Goal: Task Accomplishment & Management: Manage account settings

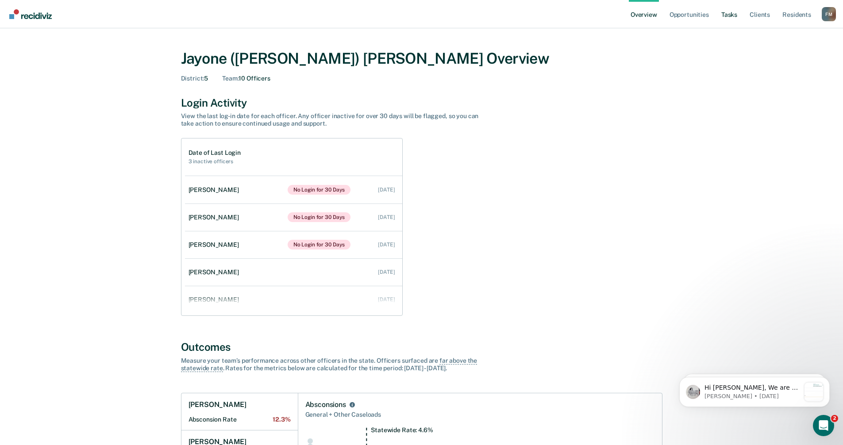
click at [736, 17] on link "Tasks" at bounding box center [728, 14] width 19 height 28
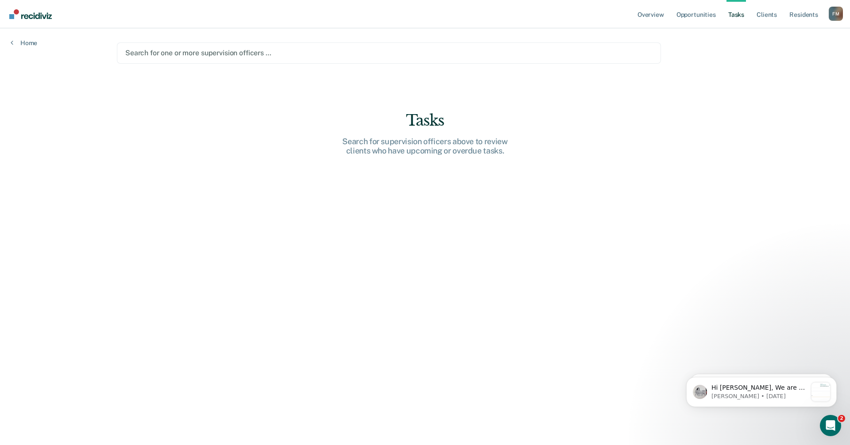
click at [151, 48] on div at bounding box center [388, 53] width 527 height 10
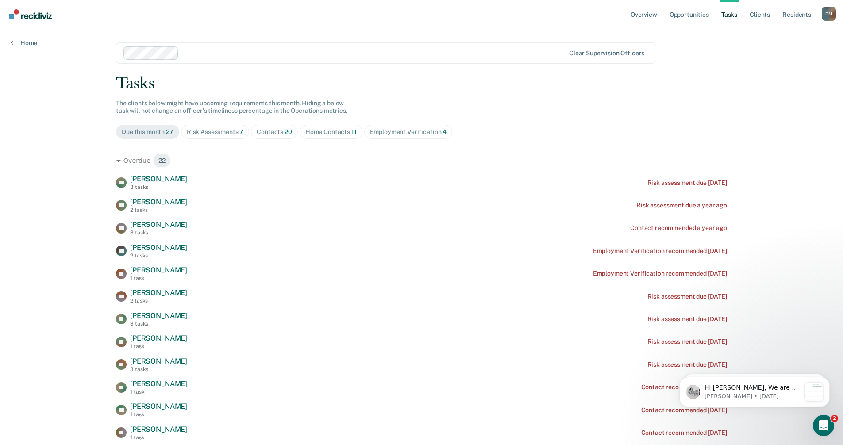
click at [227, 132] on div "Risk Assessments 7" at bounding box center [215, 132] width 57 height 8
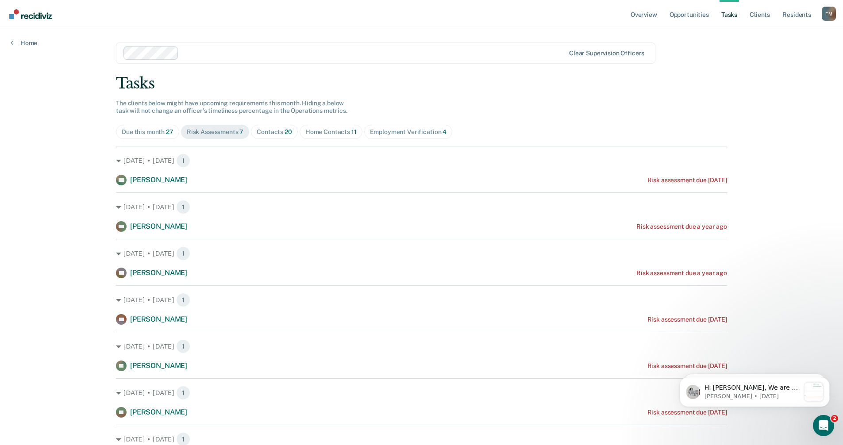
click at [268, 135] on div "Contacts 20" at bounding box center [274, 132] width 35 height 8
click at [334, 131] on div "Home Contacts 11" at bounding box center [330, 132] width 51 height 8
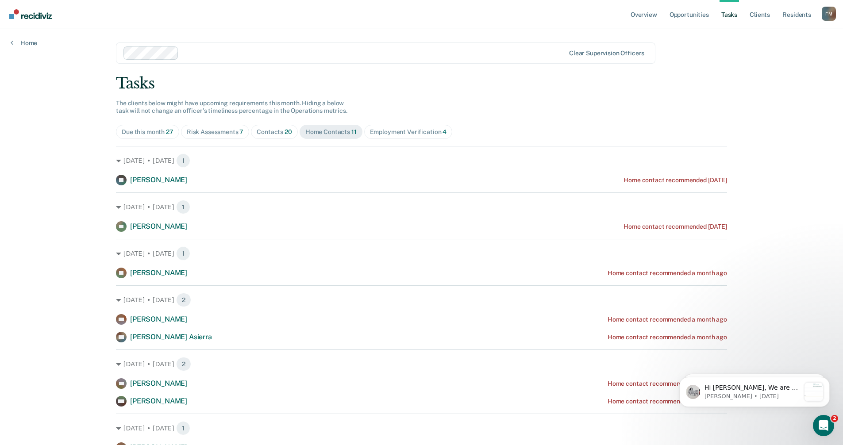
click at [397, 134] on div "Employment Verification 4" at bounding box center [408, 132] width 77 height 8
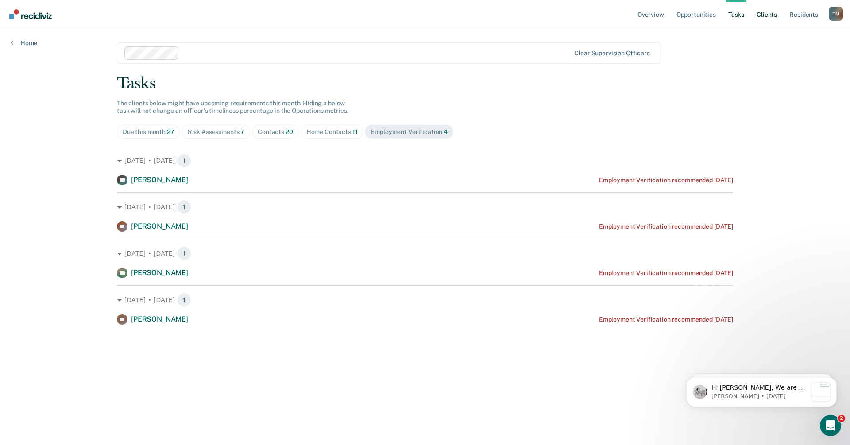
click at [770, 14] on link "Client s" at bounding box center [766, 14] width 24 height 28
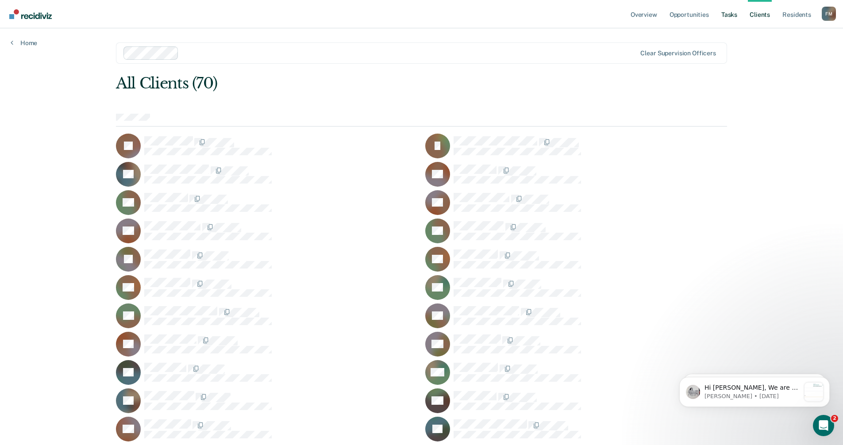
click at [728, 14] on link "Tasks" at bounding box center [728, 14] width 19 height 28
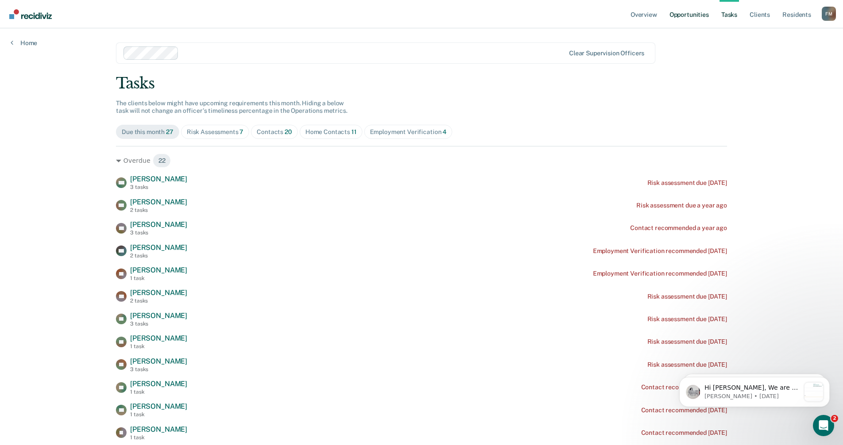
click at [686, 12] on link "Opportunities" at bounding box center [689, 14] width 43 height 28
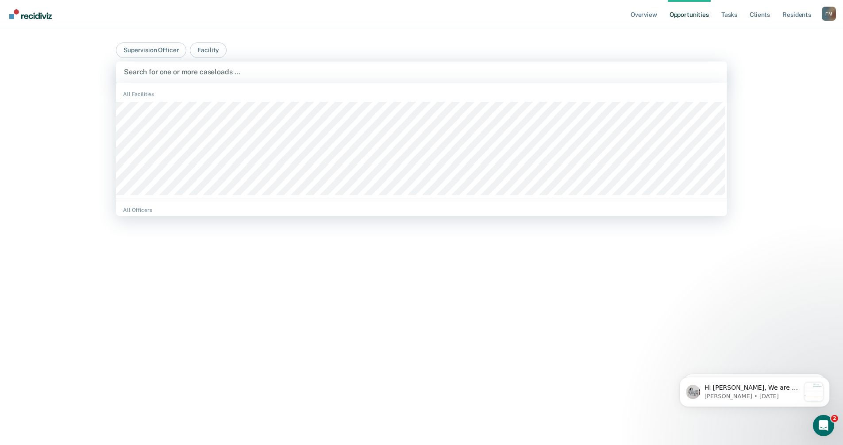
click at [202, 75] on div at bounding box center [421, 72] width 595 height 10
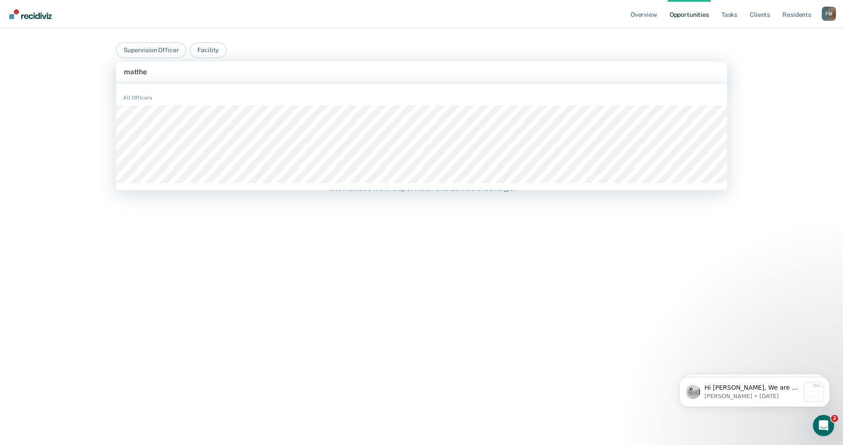
type input "[PERSON_NAME]"
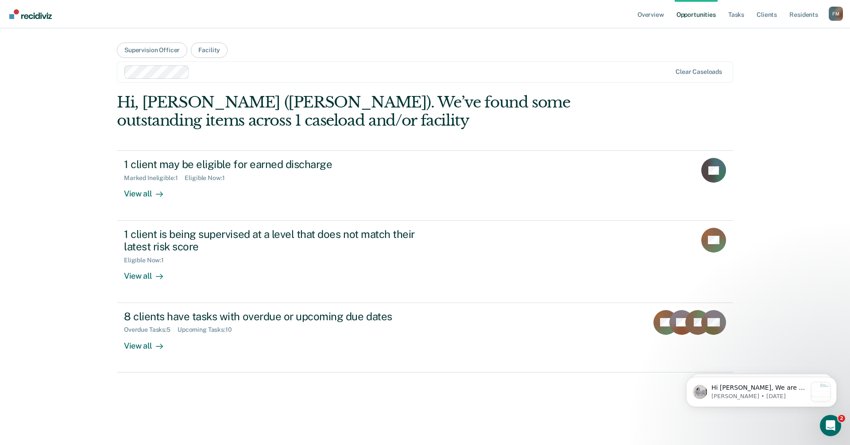
drag, startPoint x: 560, startPoint y: 185, endPoint x: 639, endPoint y: 101, distance: 115.5
click at [736, 13] on link "Tasks" at bounding box center [735, 14] width 19 height 28
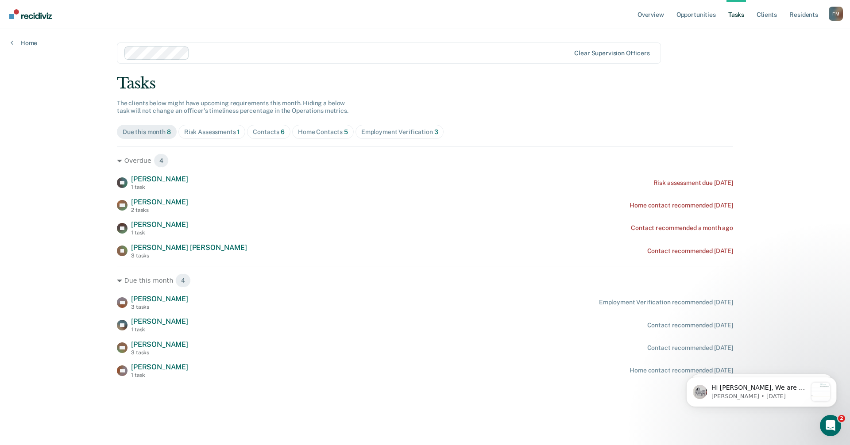
click at [223, 136] on span "Risk Assessments 1" at bounding box center [211, 132] width 67 height 14
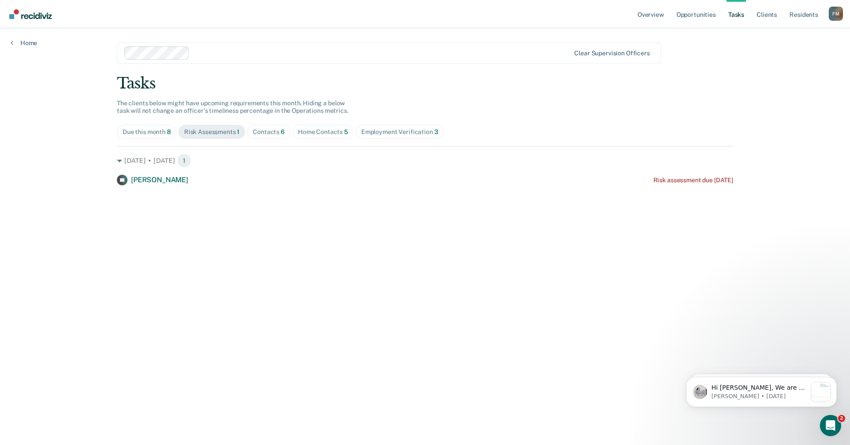
click at [263, 135] on div "Contacts 6" at bounding box center [269, 132] width 32 height 8
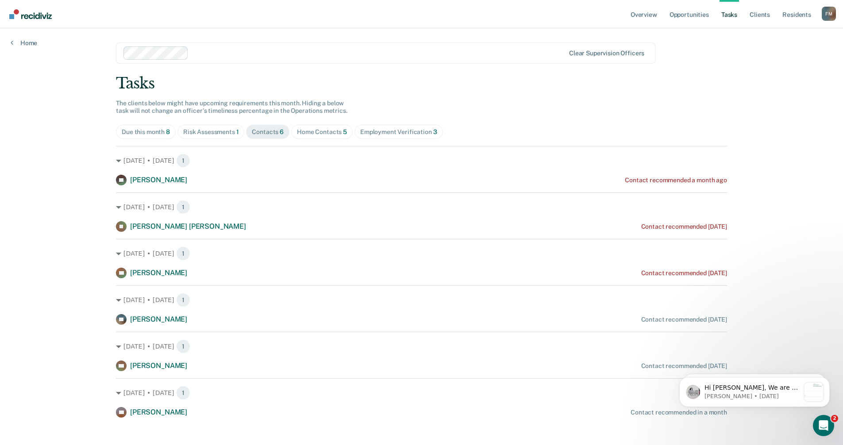
click at [323, 135] on div "Home Contacts 5" at bounding box center [322, 132] width 50 height 8
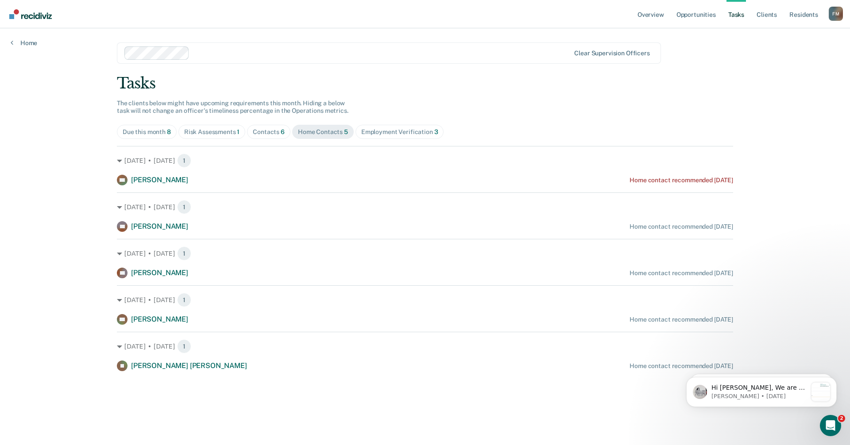
click at [374, 129] on div "Employment Verification 3" at bounding box center [399, 132] width 77 height 8
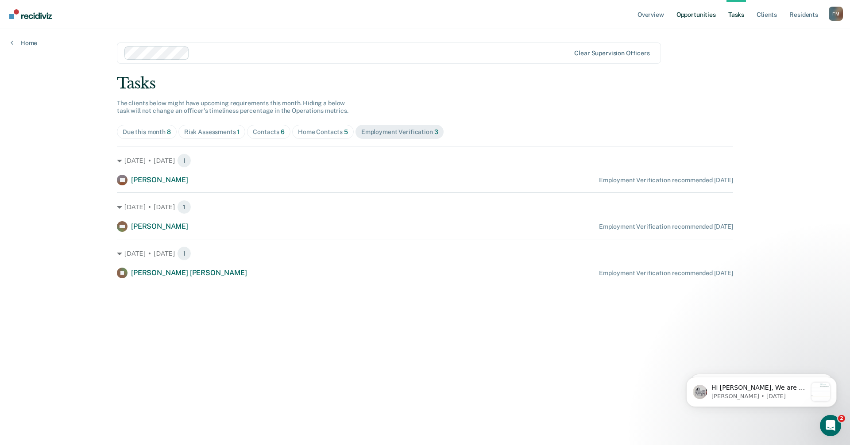
click at [708, 15] on link "Opportunities" at bounding box center [695, 14] width 43 height 28
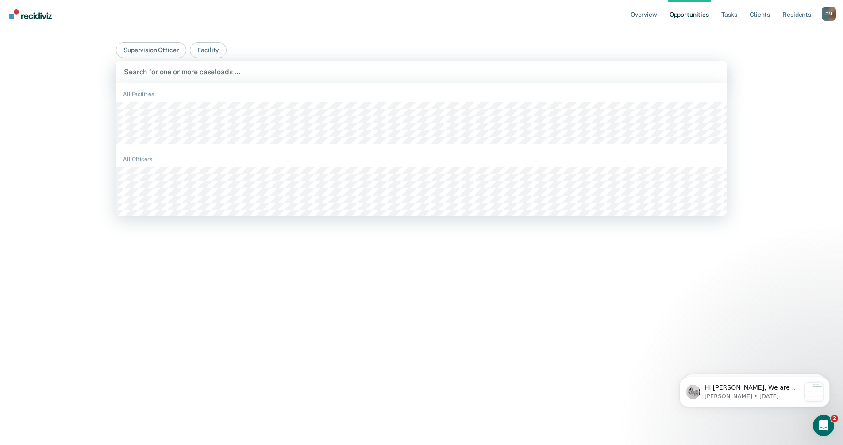
click at [181, 74] on div at bounding box center [421, 72] width 595 height 10
type input "rico"
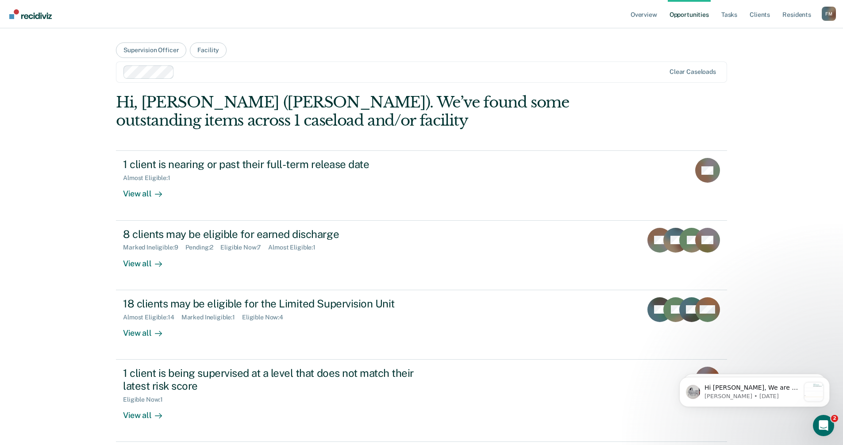
drag, startPoint x: 411, startPoint y: 206, endPoint x: 514, endPoint y: 57, distance: 181.5
click at [729, 13] on link "Tasks" at bounding box center [728, 14] width 19 height 28
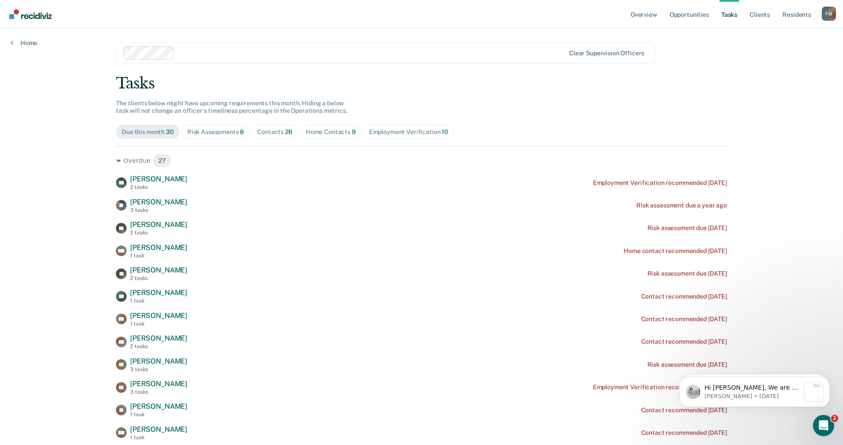
click at [213, 132] on div "Risk Assessments 8" at bounding box center [215, 132] width 57 height 8
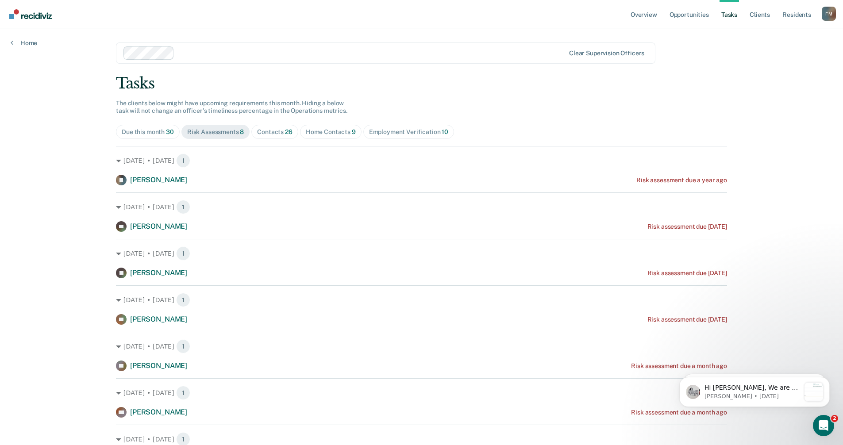
click at [278, 132] on div "Contacts 26" at bounding box center [274, 132] width 35 height 8
click at [333, 135] on div "Home Contacts 9" at bounding box center [331, 132] width 50 height 8
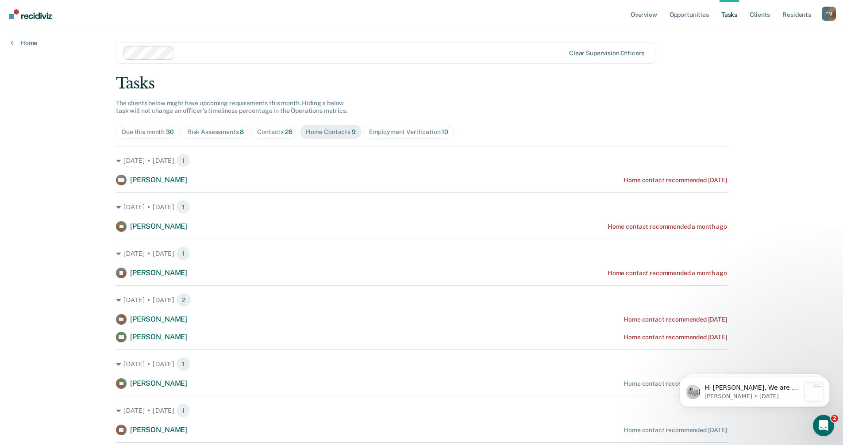
click at [394, 131] on div "Employment Verification 10" at bounding box center [408, 132] width 79 height 8
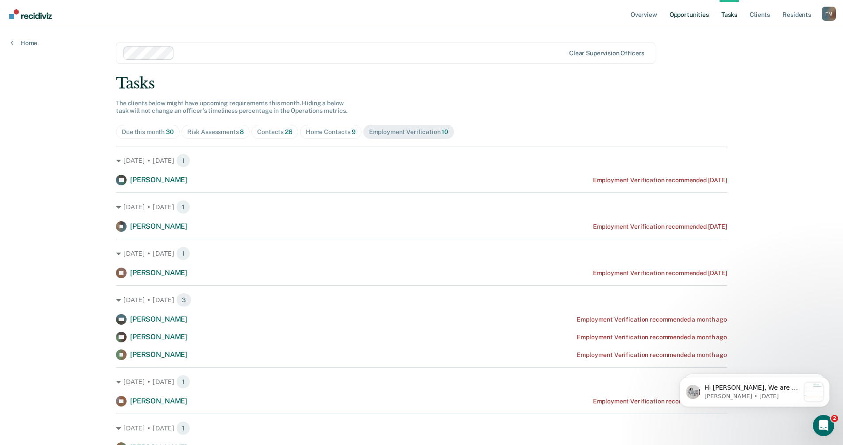
click at [698, 18] on link "Opportunities" at bounding box center [689, 14] width 43 height 28
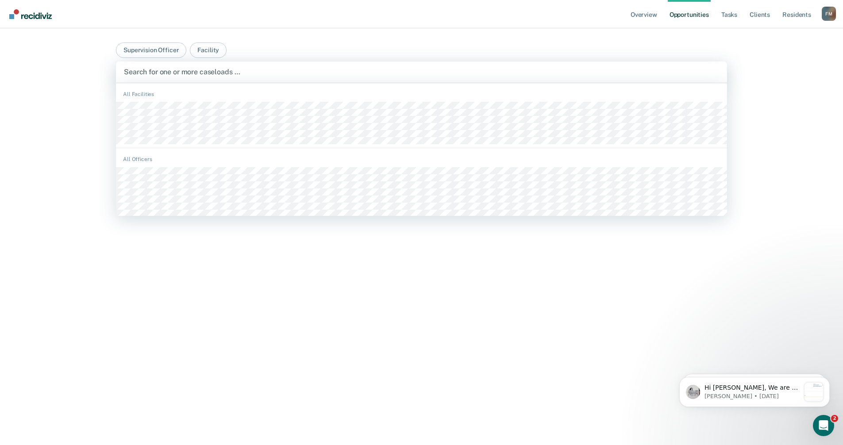
click at [164, 71] on div at bounding box center [421, 72] width 595 height 10
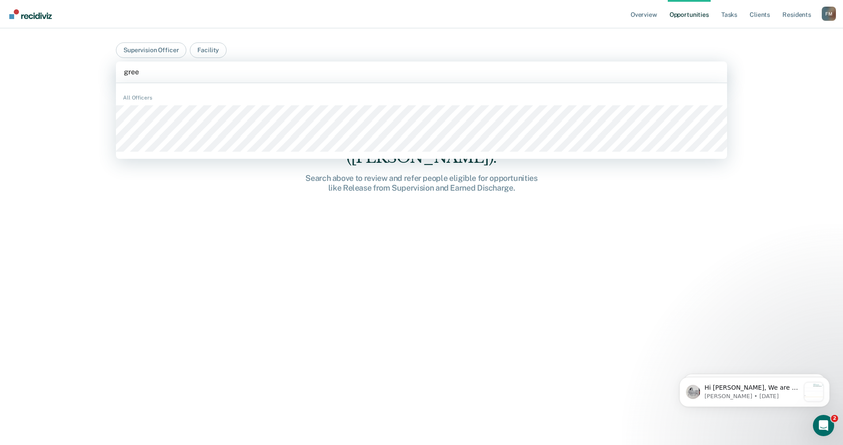
type input "green"
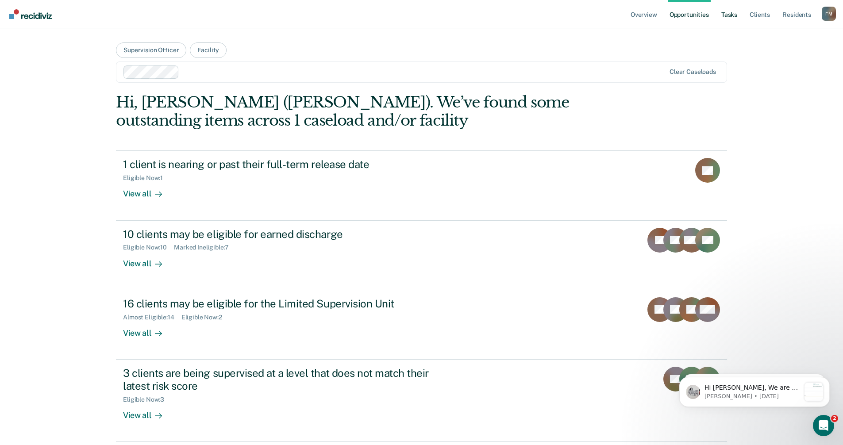
click at [731, 12] on link "Tasks" at bounding box center [728, 14] width 19 height 28
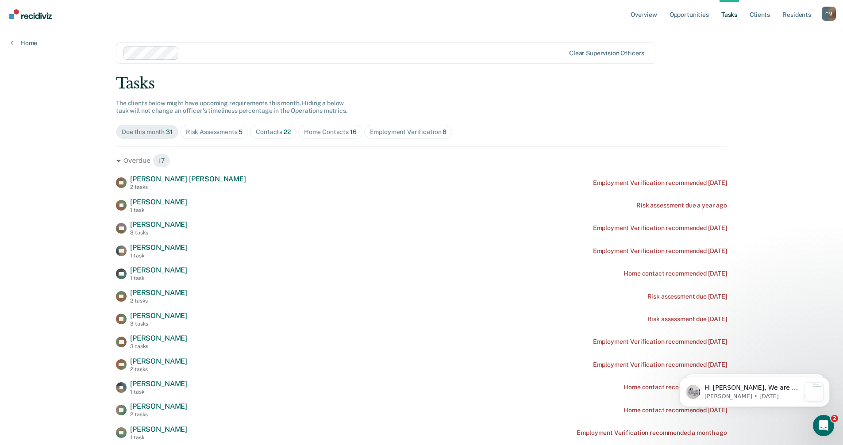
click at [226, 133] on div "Risk Assessments 5" at bounding box center [214, 132] width 57 height 8
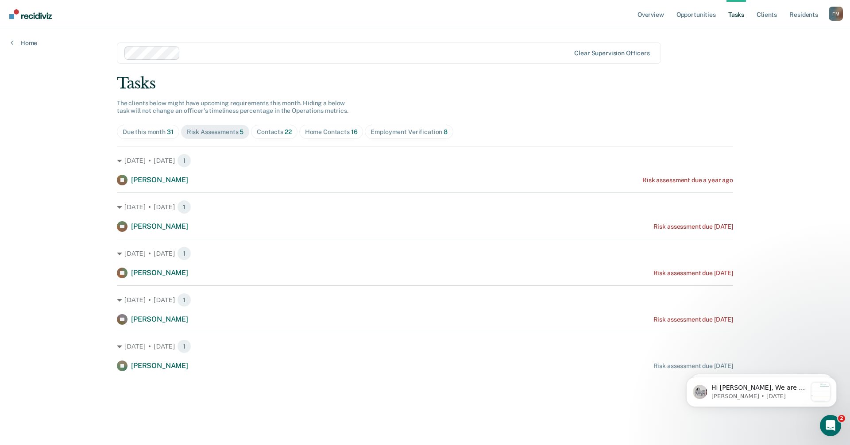
click at [272, 133] on div "Contacts 22" at bounding box center [274, 132] width 35 height 8
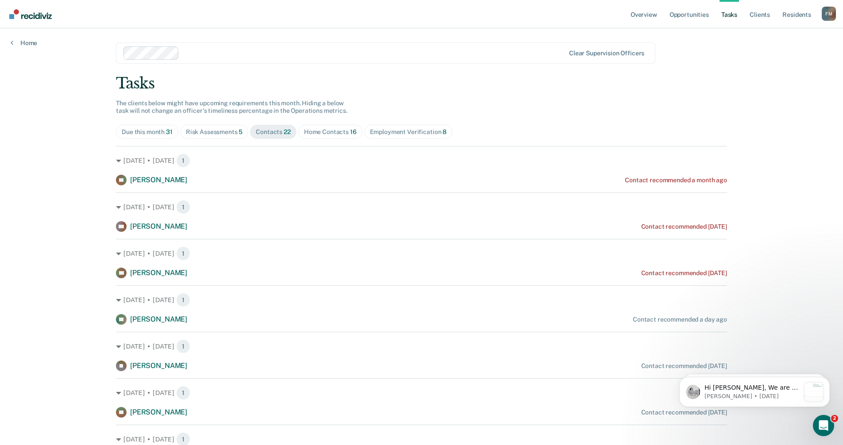
click at [316, 133] on div "Home Contacts 16" at bounding box center [330, 132] width 53 height 8
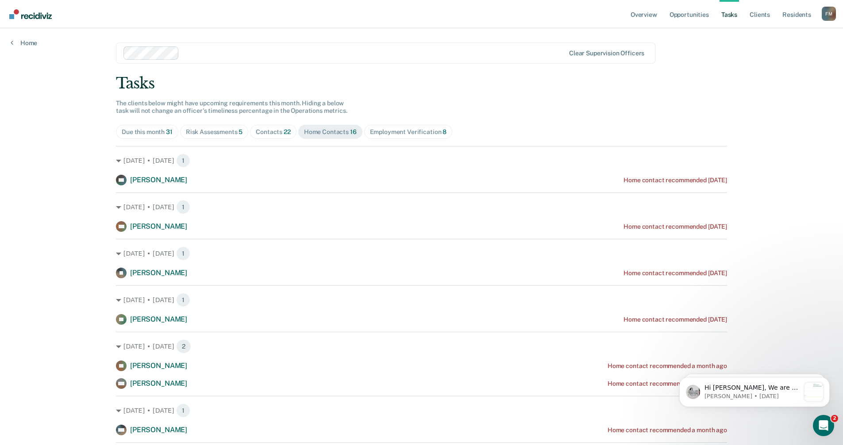
click at [385, 132] on div "Employment Verification 8" at bounding box center [408, 132] width 77 height 8
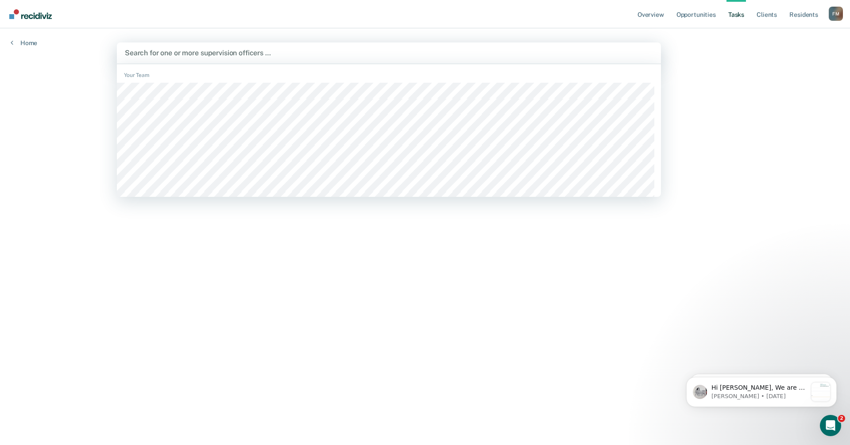
click at [278, 53] on div at bounding box center [389, 53] width 528 height 10
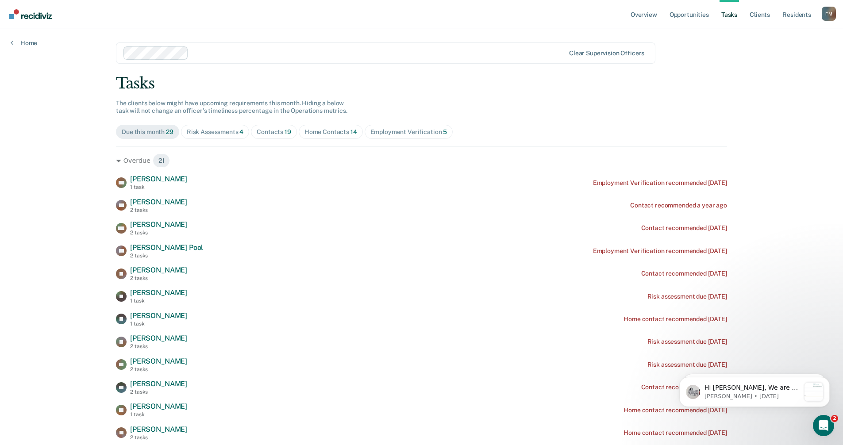
click at [212, 135] on div "Risk Assessments 4" at bounding box center [215, 132] width 57 height 8
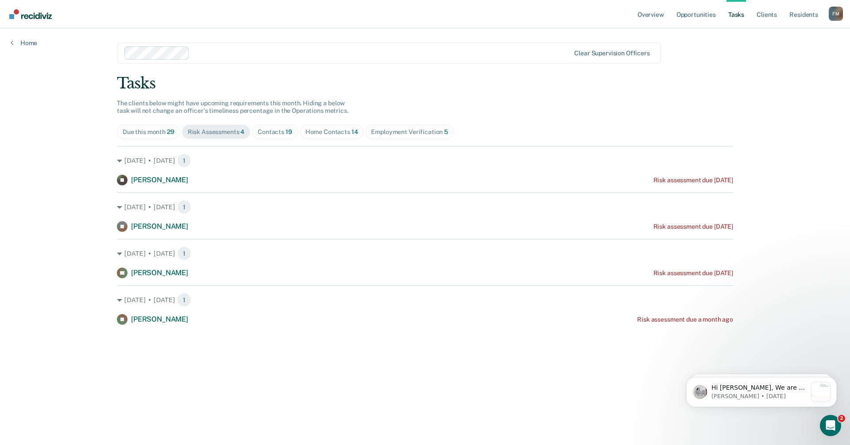
click at [282, 131] on div "Contacts 19" at bounding box center [275, 132] width 35 height 8
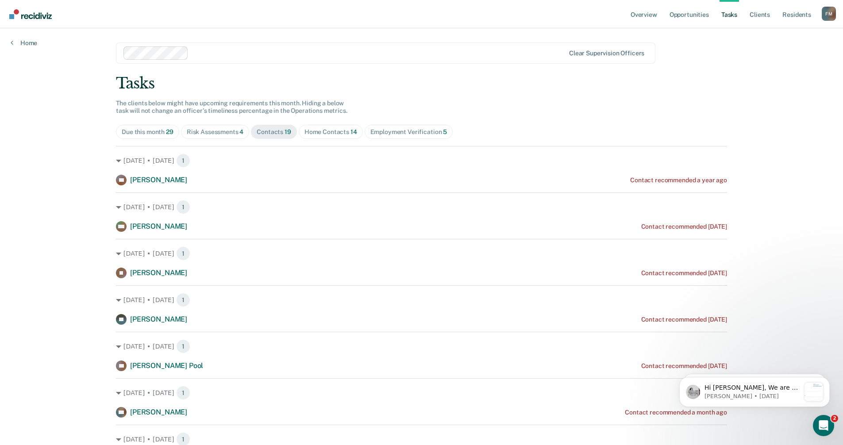
click at [331, 133] on div "Home Contacts 14" at bounding box center [330, 132] width 53 height 8
click at [409, 133] on div "Employment Verification 5" at bounding box center [408, 132] width 77 height 8
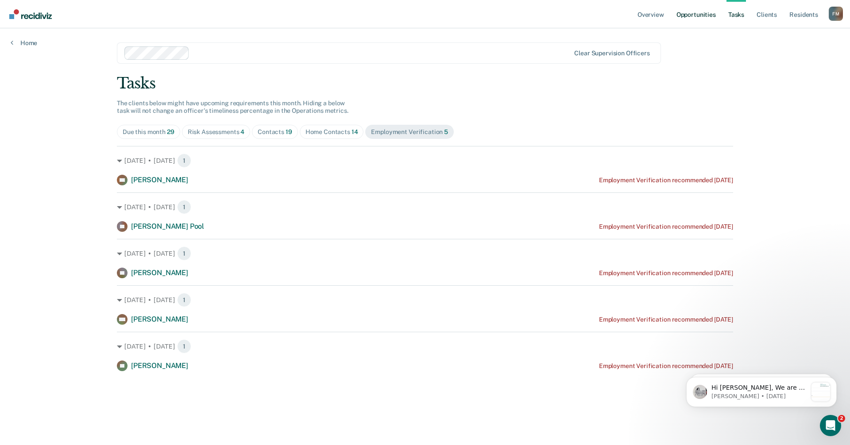
click at [705, 16] on link "Opportunities" at bounding box center [695, 14] width 43 height 28
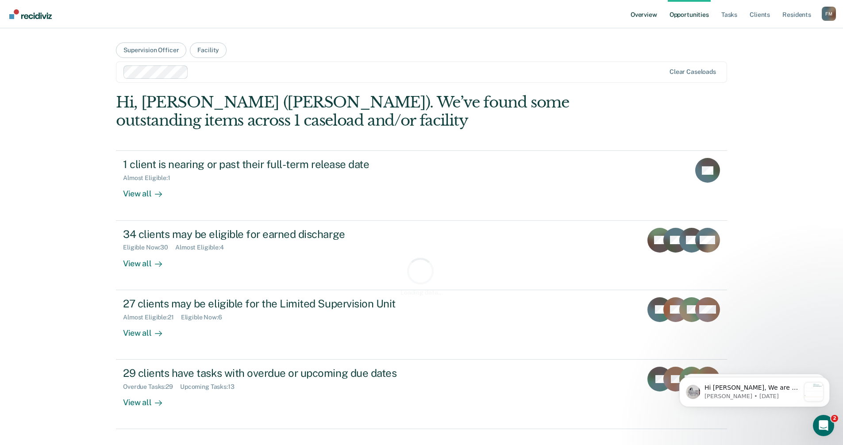
click at [651, 13] on link "Overview" at bounding box center [644, 14] width 30 height 28
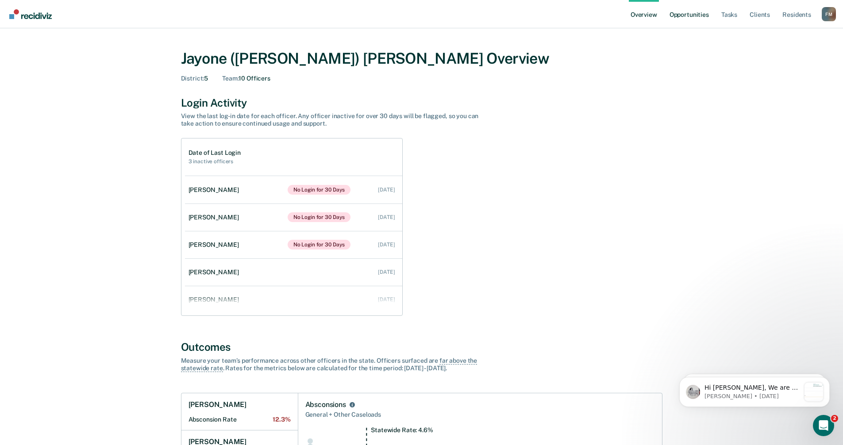
click at [685, 15] on link "Opportunities" at bounding box center [689, 14] width 43 height 28
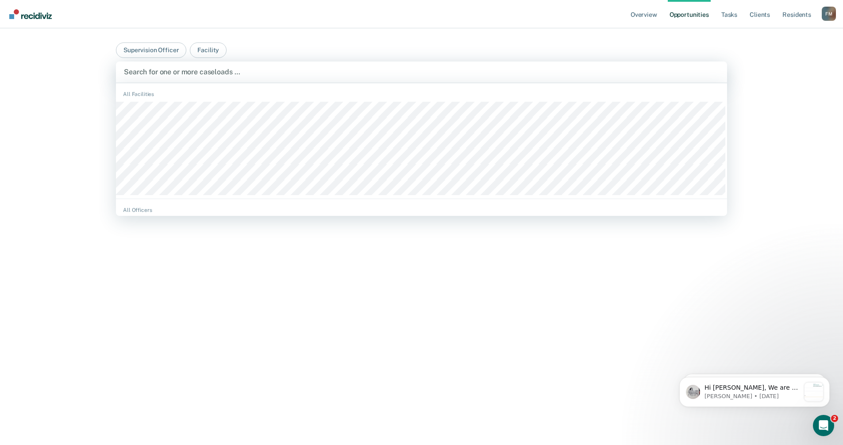
click at [213, 70] on div at bounding box center [421, 72] width 595 height 10
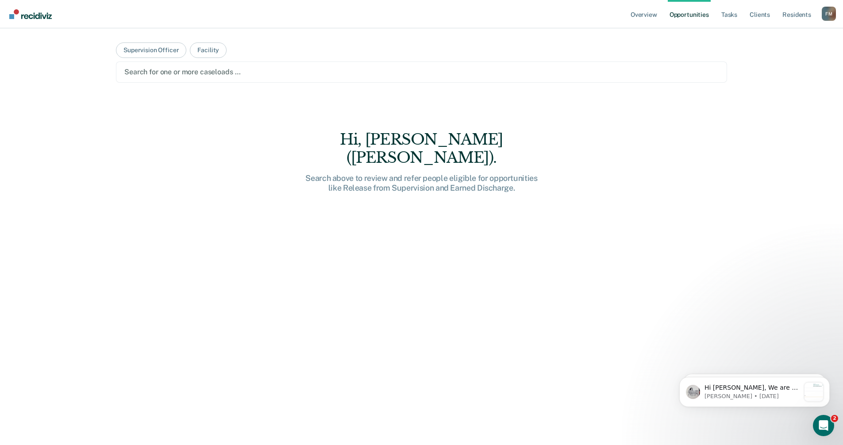
click at [213, 70] on div at bounding box center [421, 72] width 594 height 10
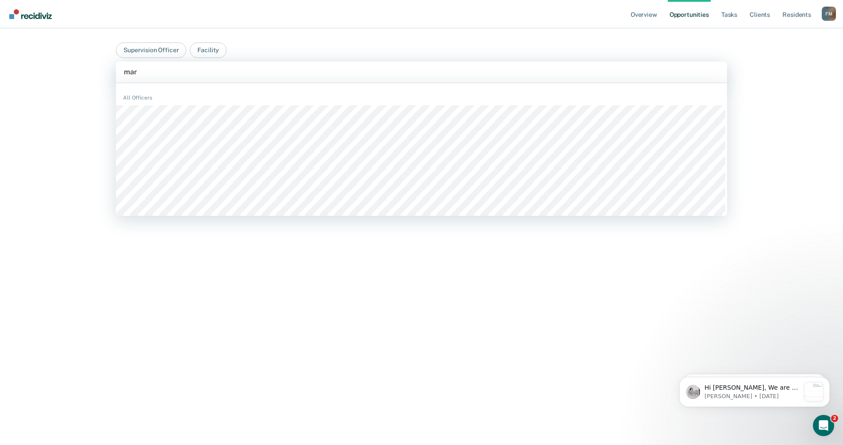
type input "mark"
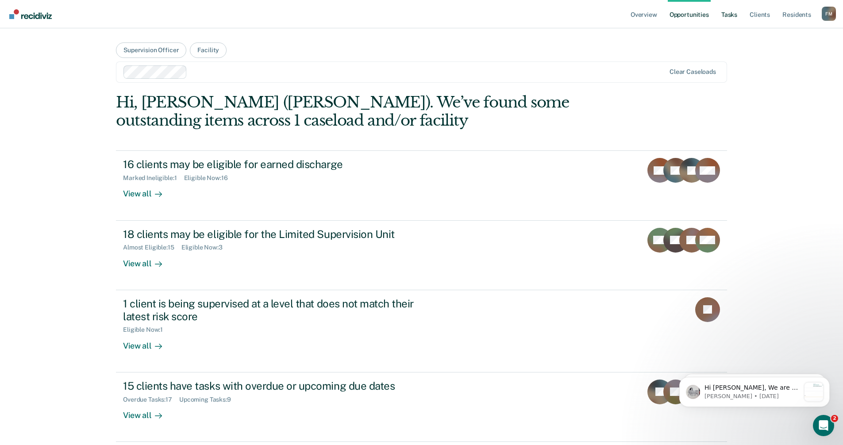
click at [729, 16] on link "Tasks" at bounding box center [728, 14] width 19 height 28
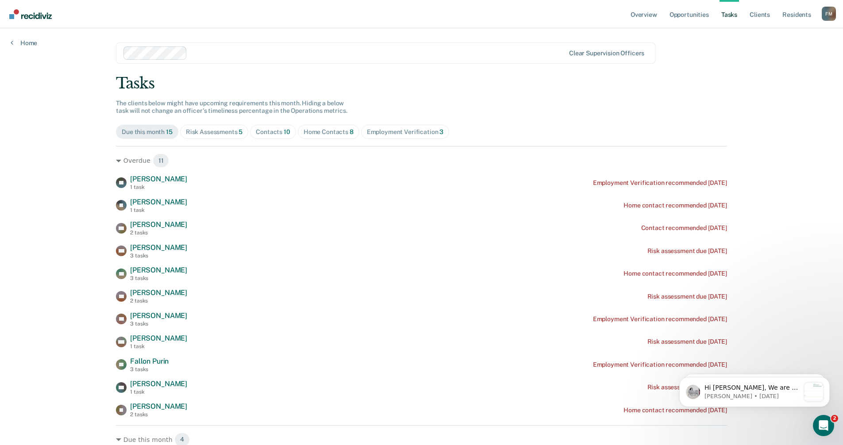
click at [214, 134] on div "Risk Assessments 5" at bounding box center [214, 132] width 57 height 8
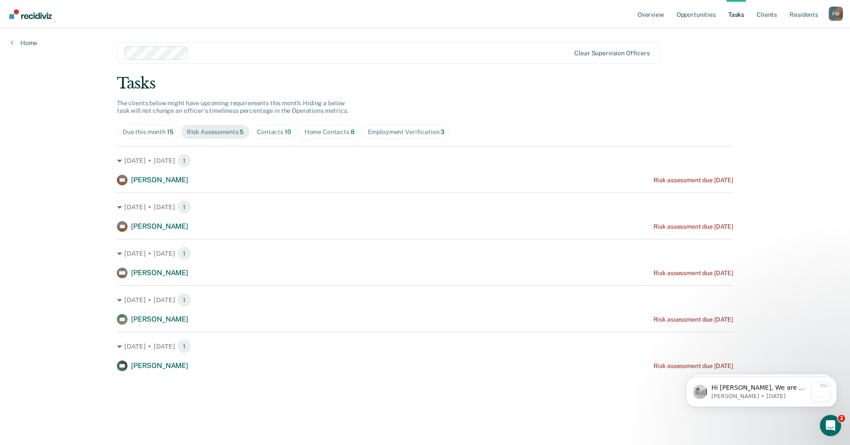
click at [271, 135] on div "Contacts 10" at bounding box center [274, 132] width 35 height 8
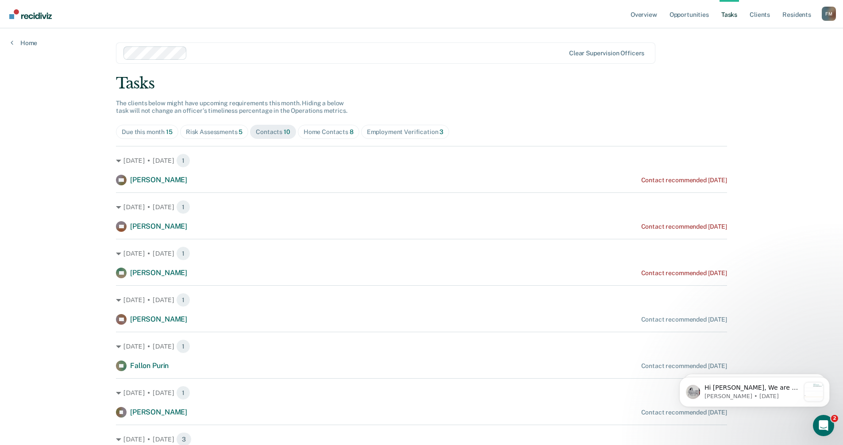
click at [317, 128] on div "Home Contacts 8" at bounding box center [329, 132] width 50 height 8
click at [388, 134] on div "Employment Verification 3" at bounding box center [405, 132] width 77 height 8
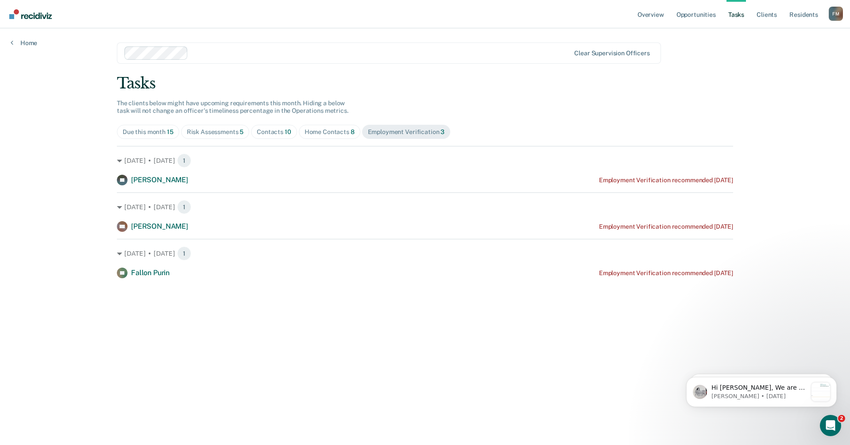
click at [158, 127] on span "Due this month 15" at bounding box center [148, 132] width 62 height 14
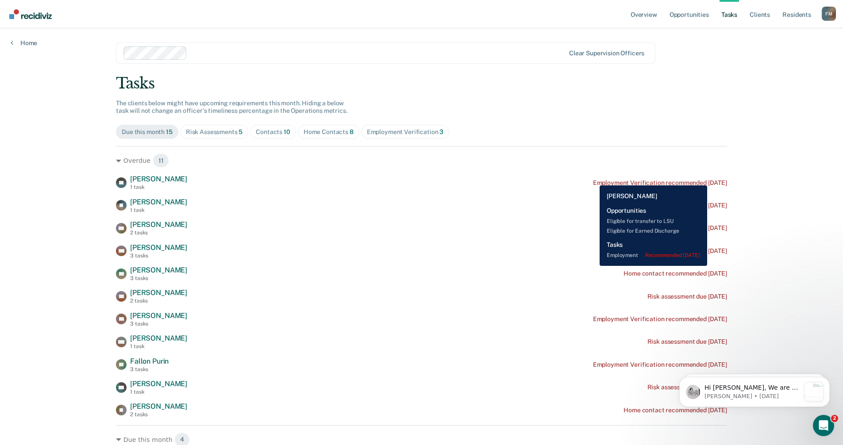
click at [593, 179] on div "Employment Verification recommended [DATE]" at bounding box center [660, 183] width 134 height 8
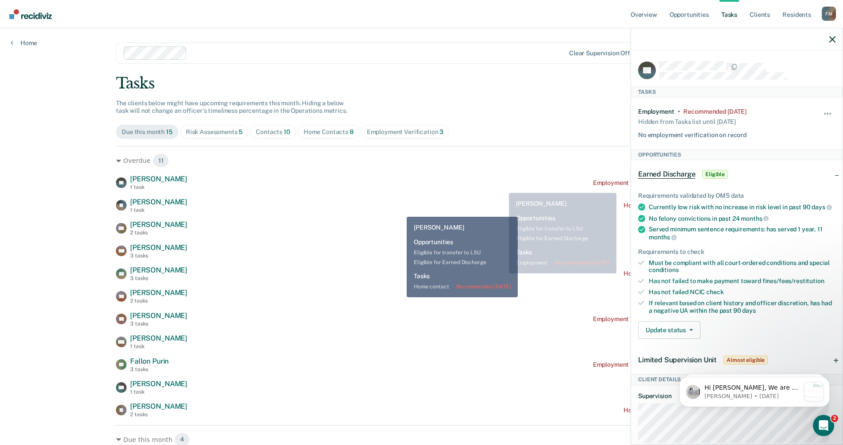
click at [400, 210] on div "JE [PERSON_NAME] 1 task Home contact recommended [DATE]" at bounding box center [421, 205] width 611 height 15
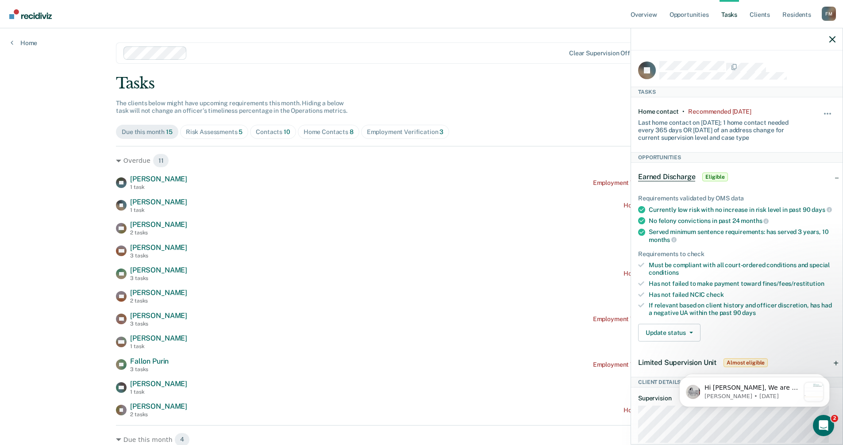
click at [412, 240] on div "BF [PERSON_NAME] 1 task Employment Verification recommended [DATE] JE [PERSON_N…" at bounding box center [421, 296] width 611 height 243
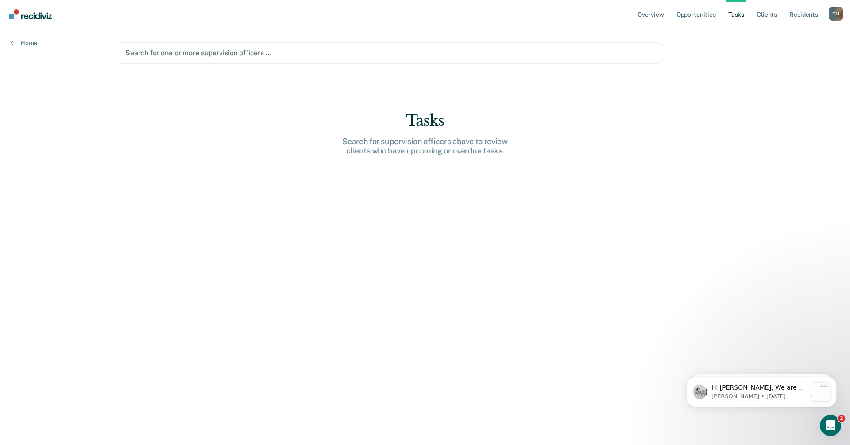
click at [175, 53] on div at bounding box center [388, 53] width 527 height 10
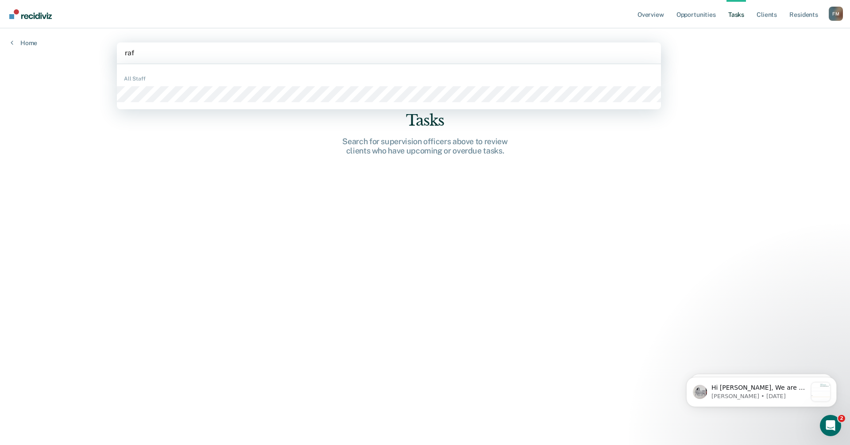
type input "raff"
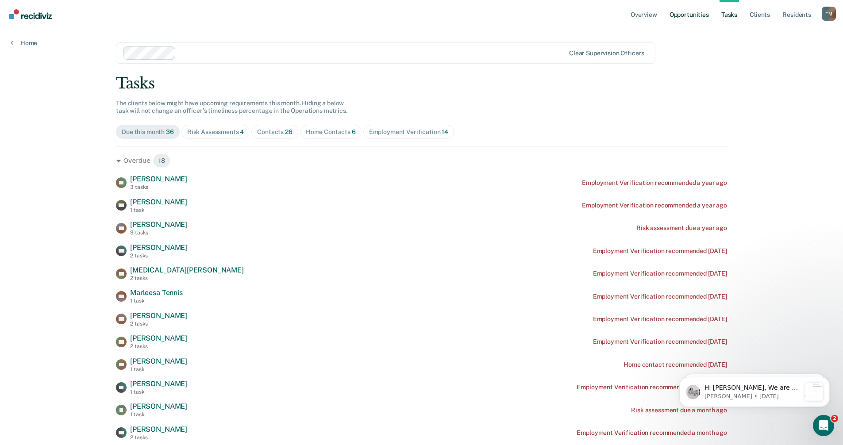
click at [700, 14] on link "Opportunities" at bounding box center [689, 14] width 43 height 28
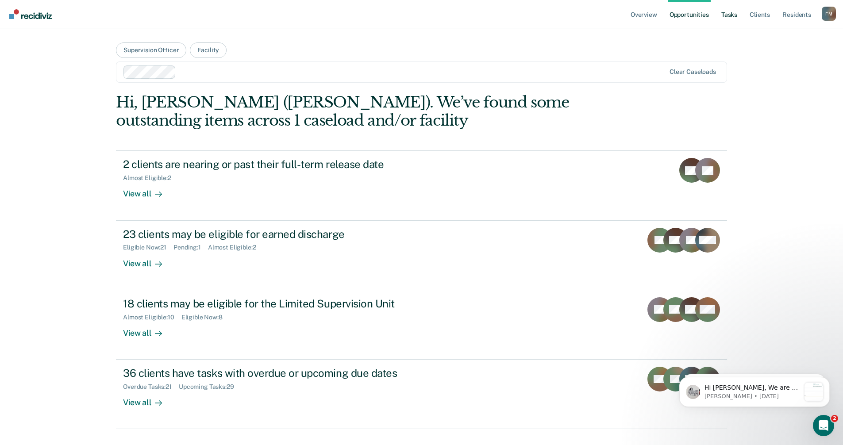
click at [734, 14] on link "Tasks" at bounding box center [728, 14] width 19 height 28
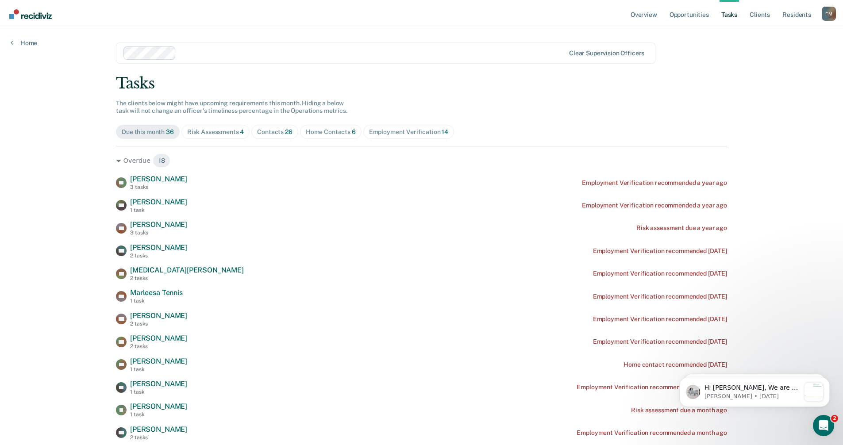
click at [222, 131] on div "Risk Assessments 4" at bounding box center [215, 132] width 57 height 8
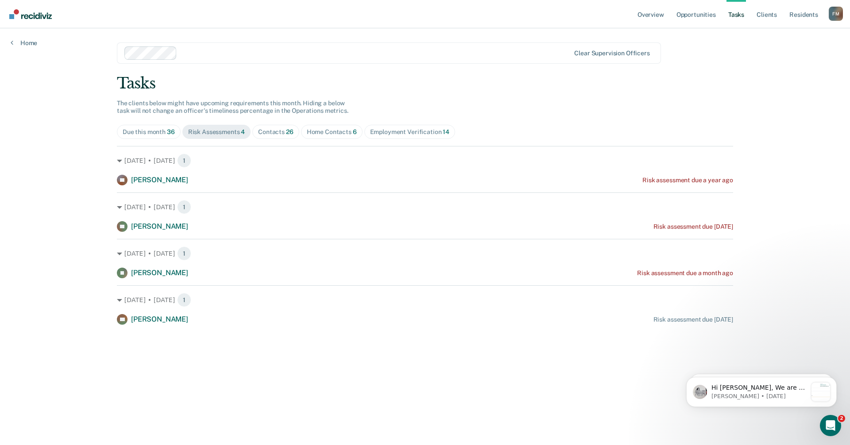
click at [270, 131] on div "Contacts 26" at bounding box center [275, 132] width 35 height 8
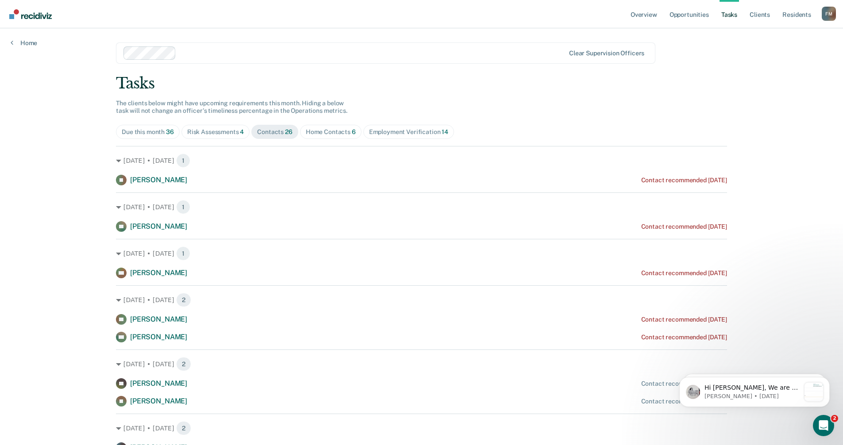
click at [318, 130] on div "Home Contacts 6" at bounding box center [331, 132] width 50 height 8
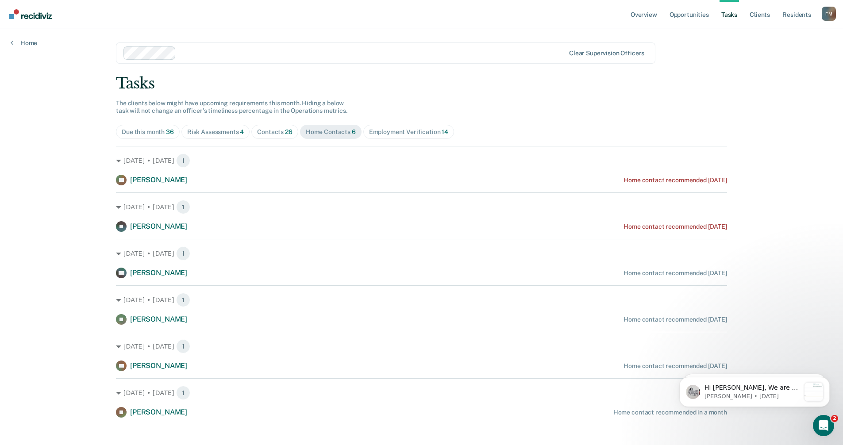
click at [394, 132] on div "Employment Verification 14" at bounding box center [408, 132] width 79 height 8
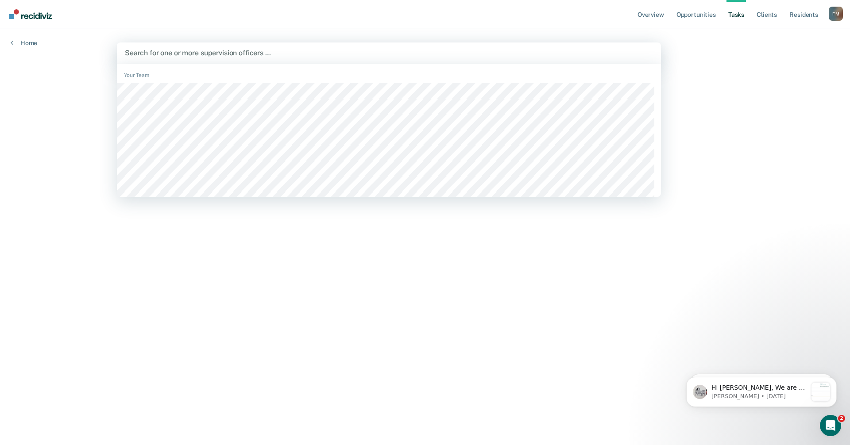
click at [163, 51] on div at bounding box center [389, 53] width 528 height 10
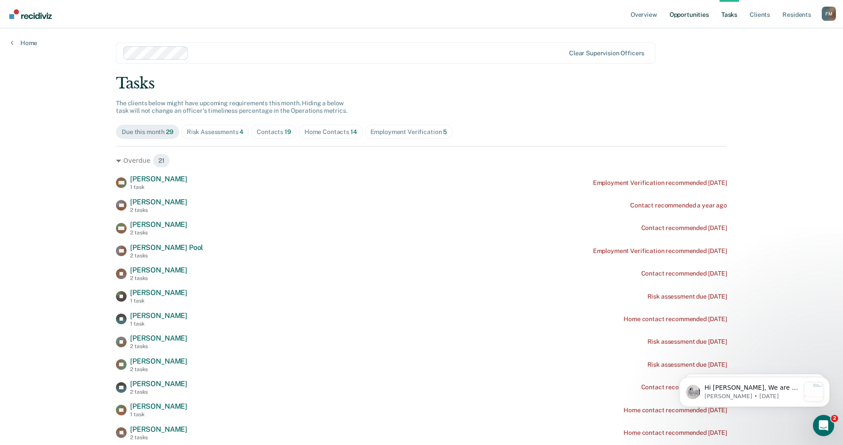
click at [685, 12] on link "Opportunities" at bounding box center [689, 14] width 43 height 28
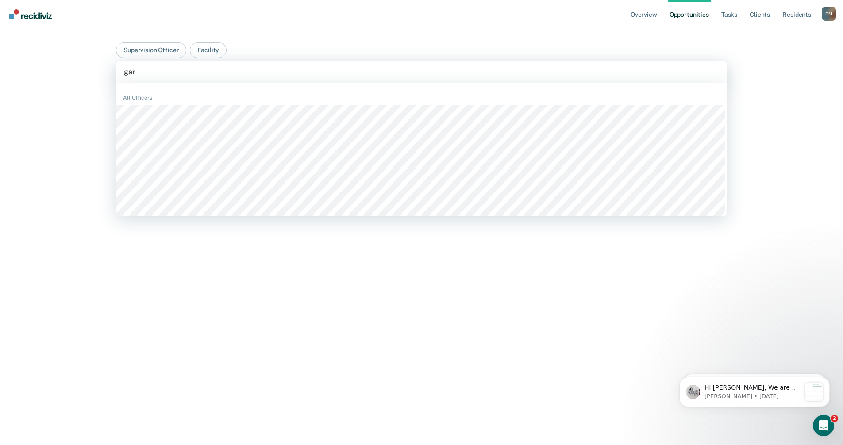
type input "garc"
click at [182, 73] on div at bounding box center [421, 72] width 595 height 10
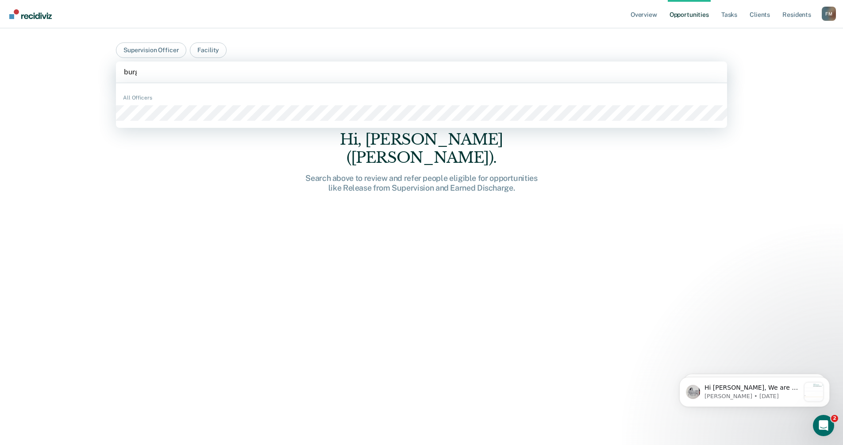
type input "[PERSON_NAME]"
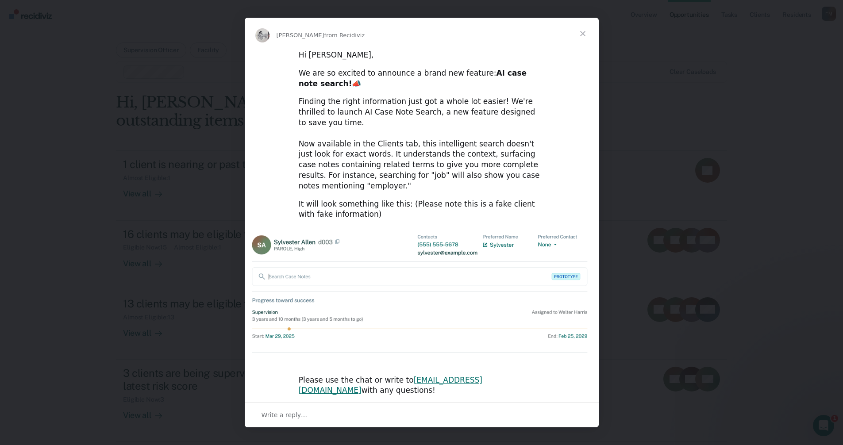
click at [582, 43] on span "Close" at bounding box center [583, 34] width 32 height 32
